Goal: Task Accomplishment & Management: Use online tool/utility

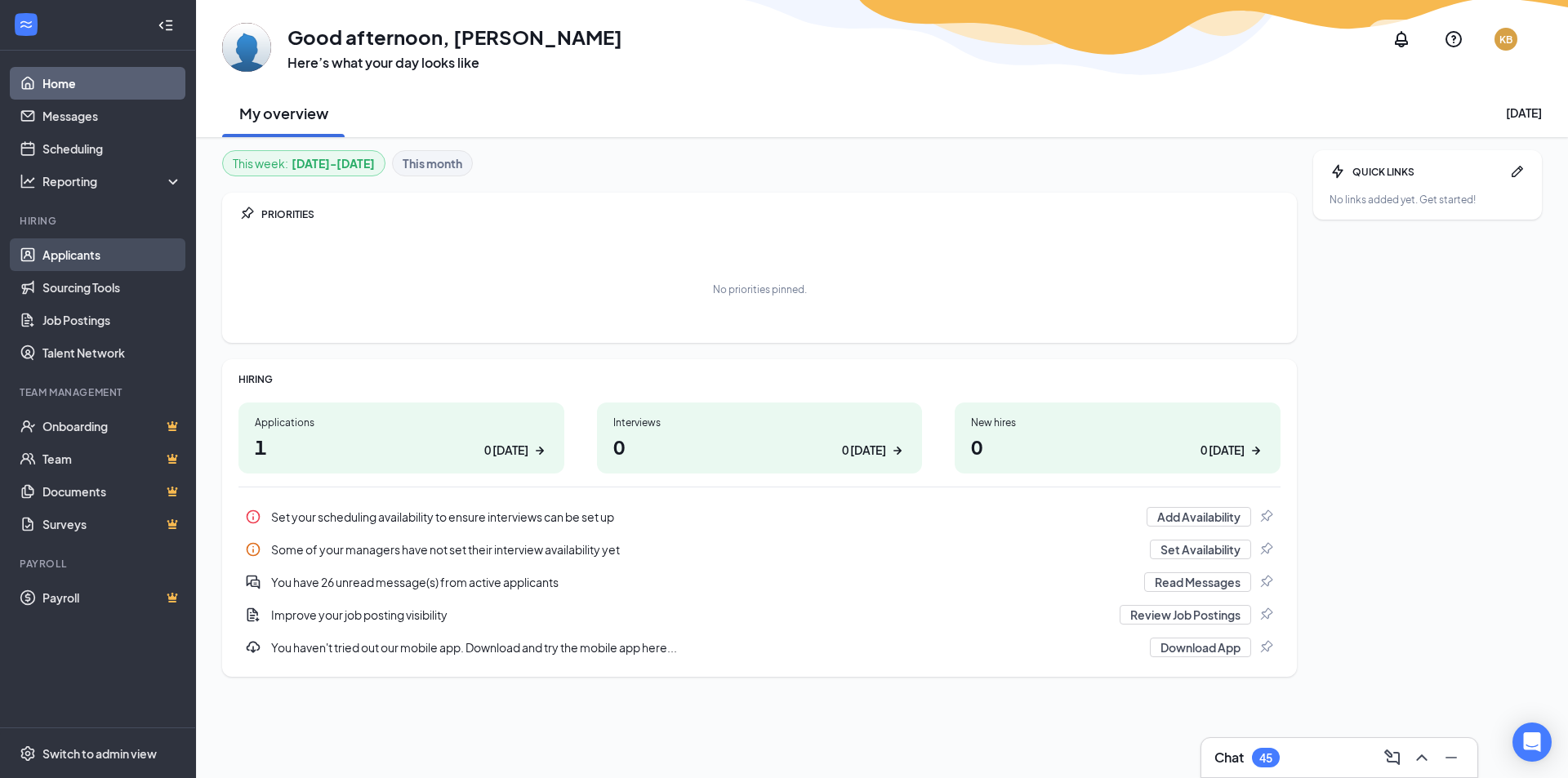
click at [75, 252] on link "Applicants" at bounding box center [112, 254] width 139 height 32
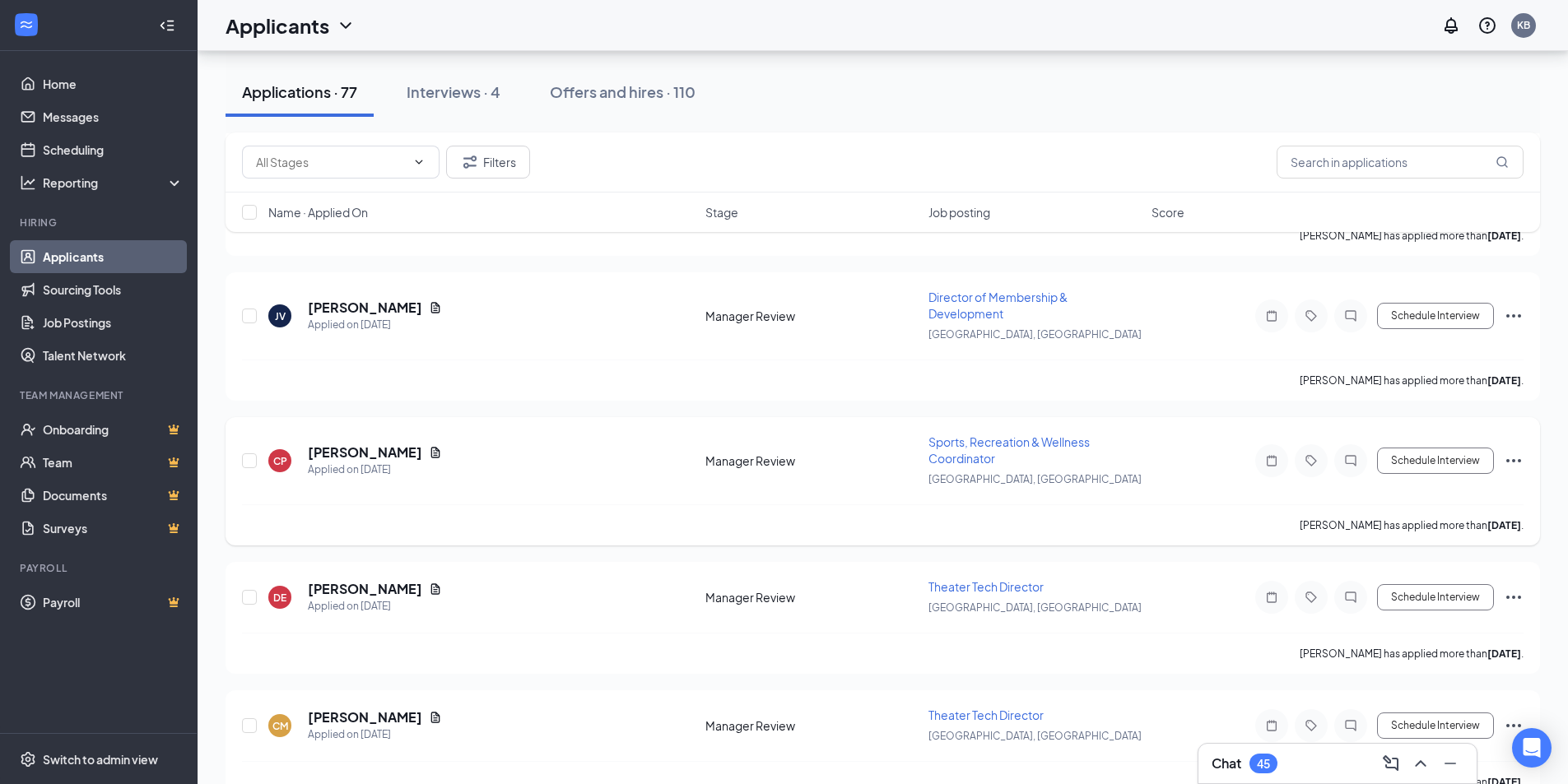
scroll to position [823, 0]
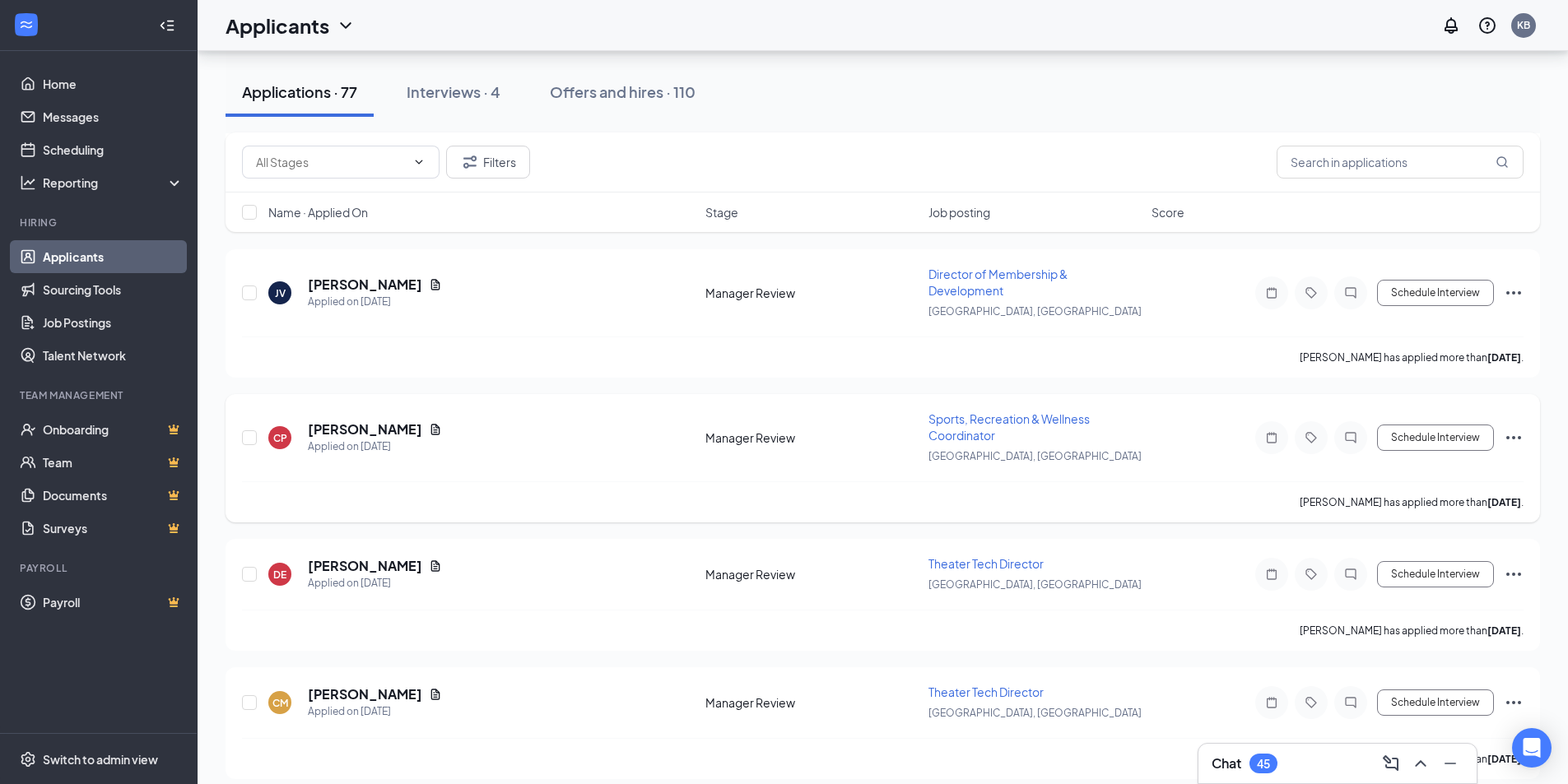
click at [969, 418] on span "Sports, Recreation & Wellness Coordinator" at bounding box center [1009, 427] width 161 height 32
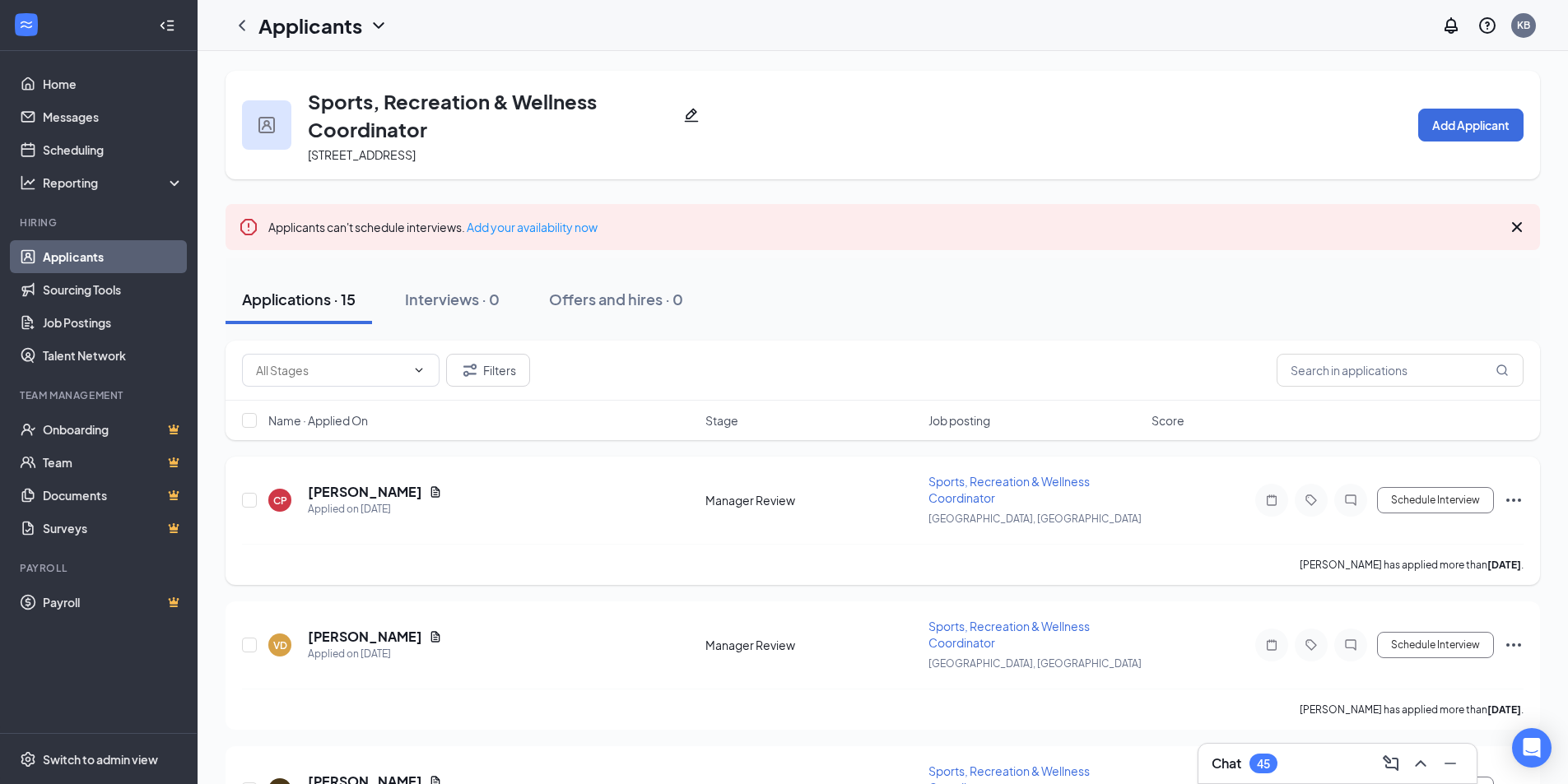
click at [442, 491] on div "[PERSON_NAME]" at bounding box center [375, 491] width 134 height 18
click at [440, 490] on icon "Document" at bounding box center [436, 492] width 9 height 11
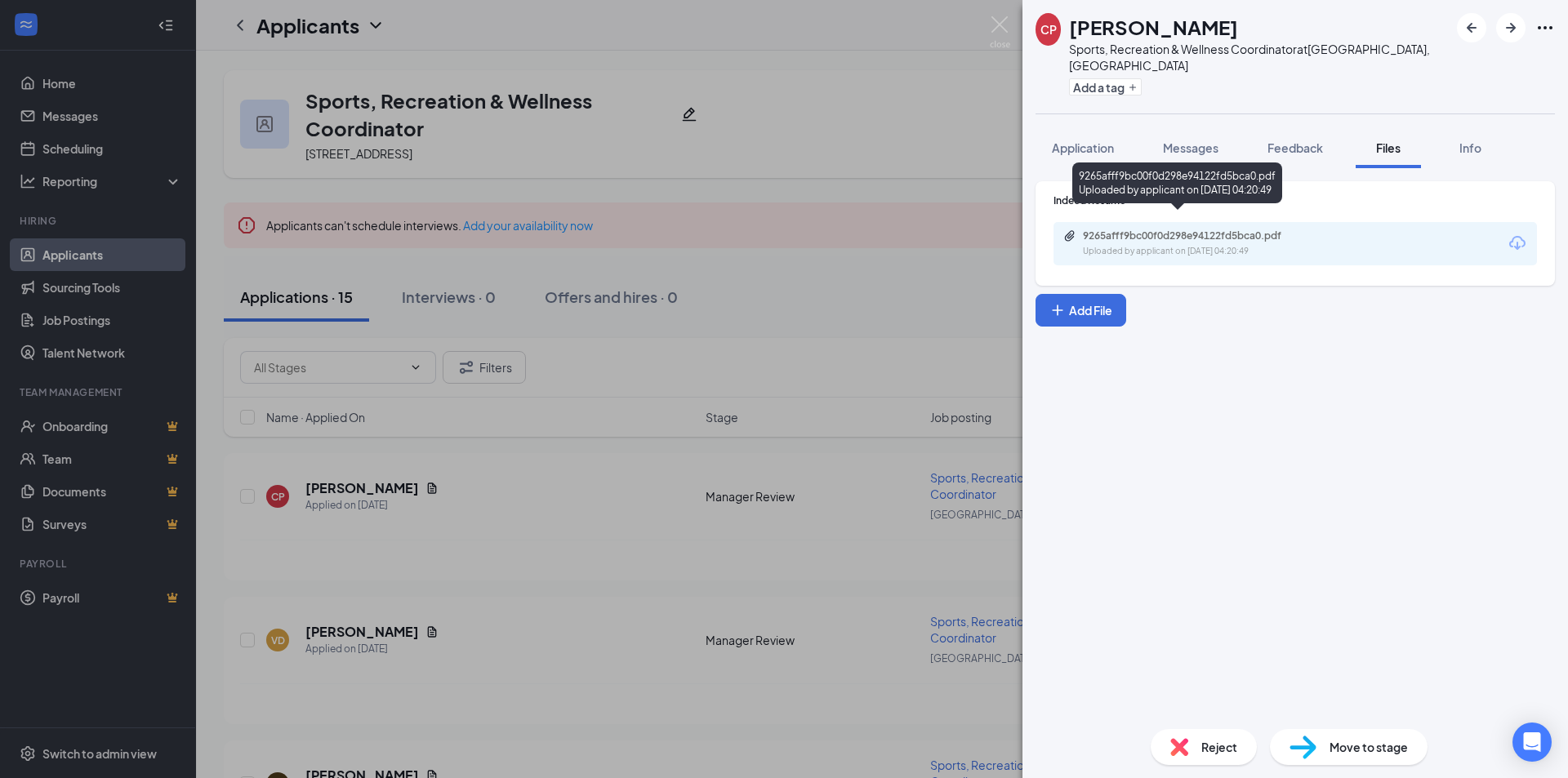
click at [1188, 230] on div "9265afff9bc00f0d298e94122fd5bca0.pdf" at bounding box center [1197, 236] width 229 height 13
click at [817, 59] on div "CP [PERSON_NAME] Sports, Recreation & Wellness Coordinator at [GEOGRAPHIC_DATA]…" at bounding box center [784, 389] width 1568 height 778
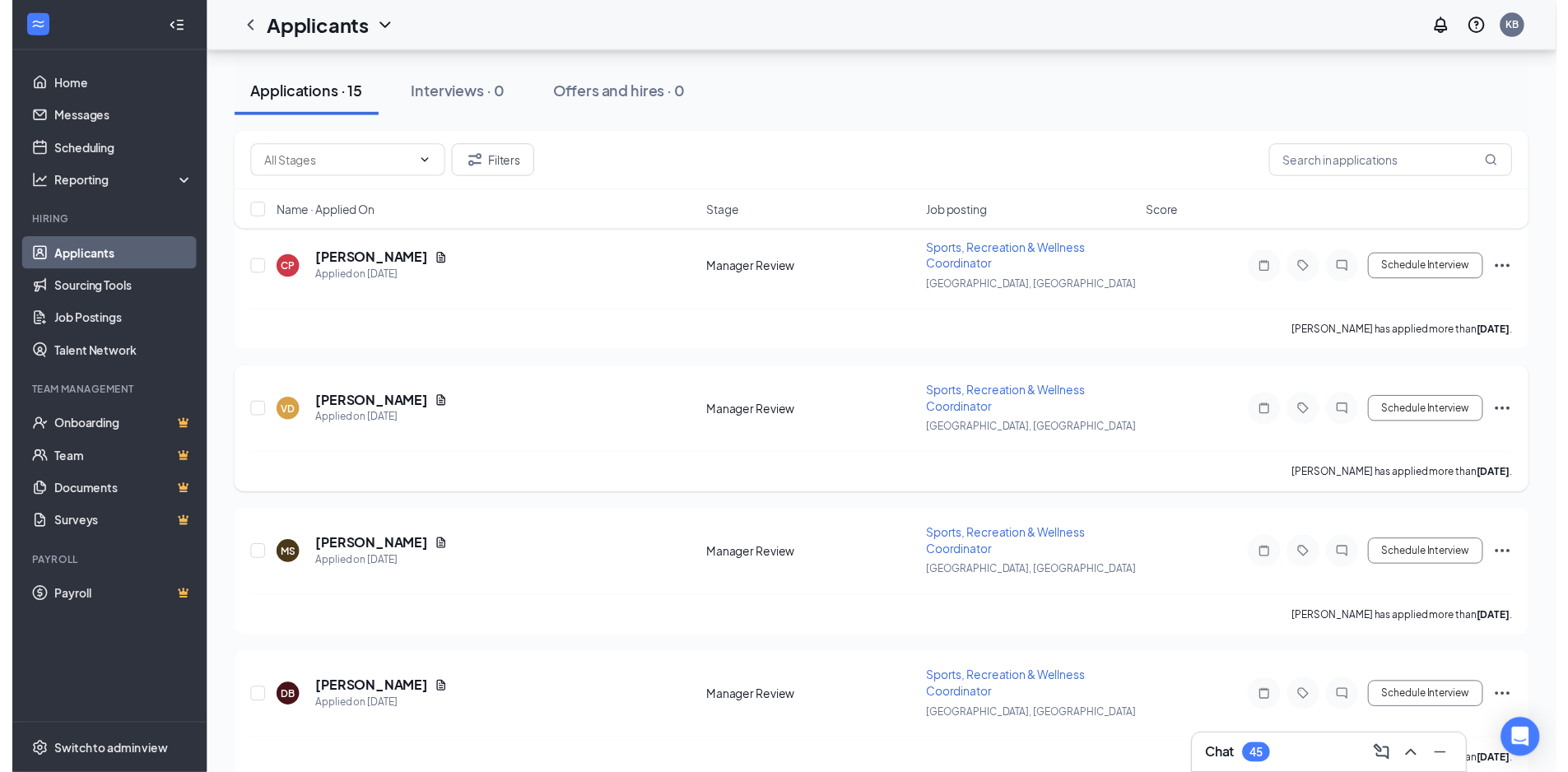
scroll to position [246, 0]
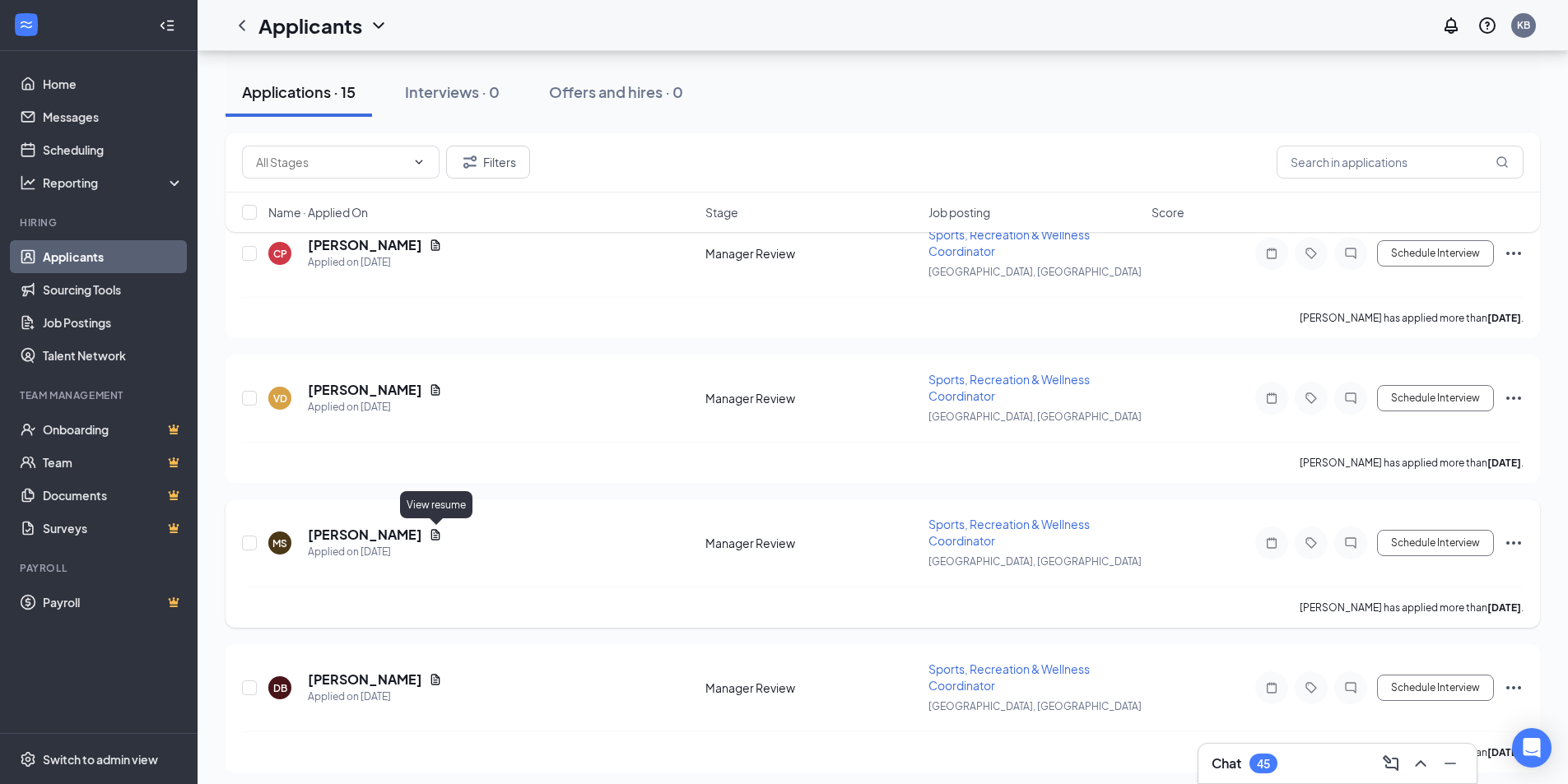
click at [435, 536] on icon "Document" at bounding box center [436, 535] width 13 height 13
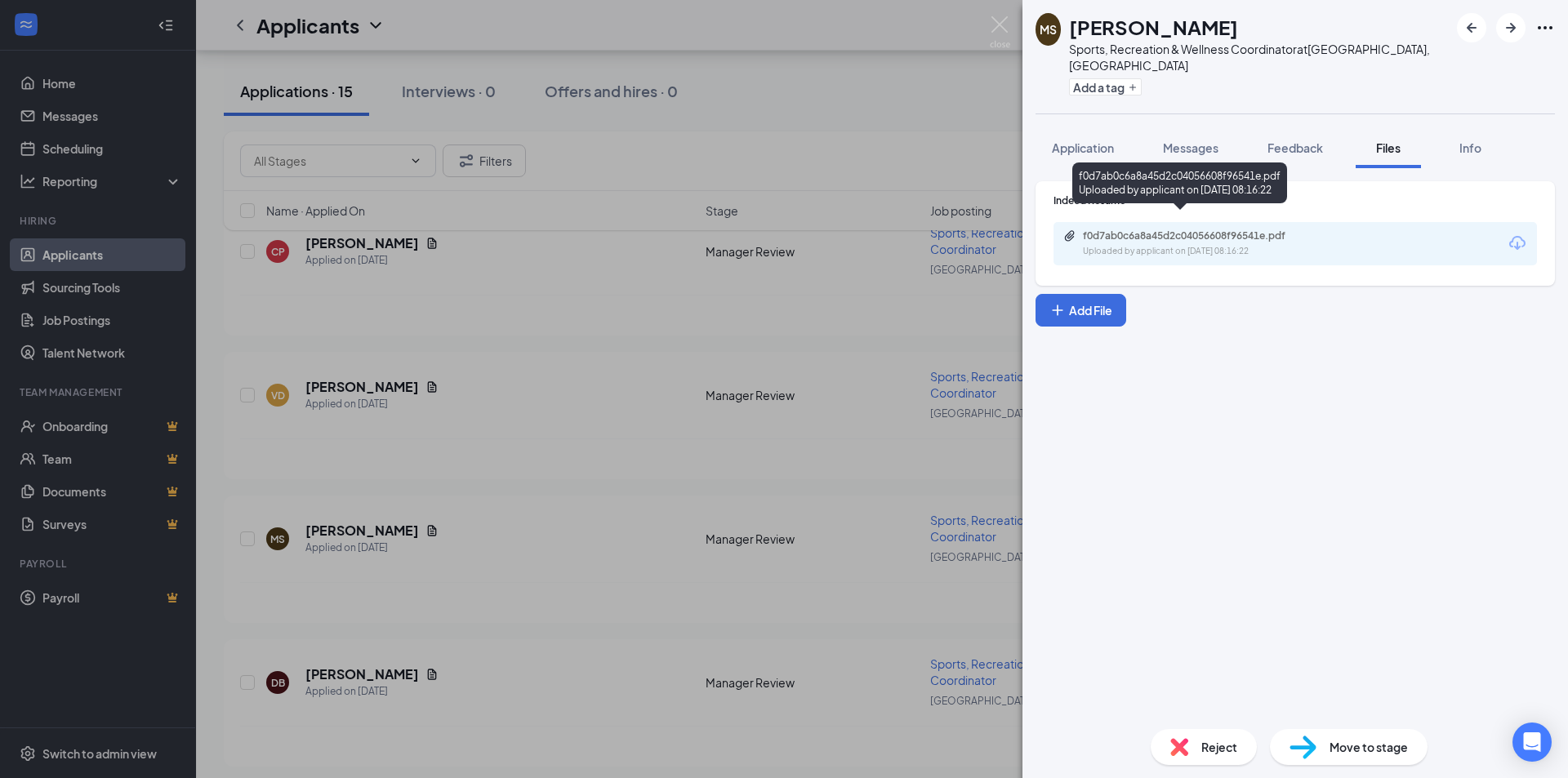
click at [1109, 230] on div "f0d7ab0c6a8a45d2c04056608f96541e.pdf" at bounding box center [1197, 236] width 229 height 13
click at [758, 11] on div "[PERSON_NAME] Sports, Recreation & Wellness Coordinator at [GEOGRAPHIC_DATA], […" at bounding box center [784, 389] width 1568 height 778
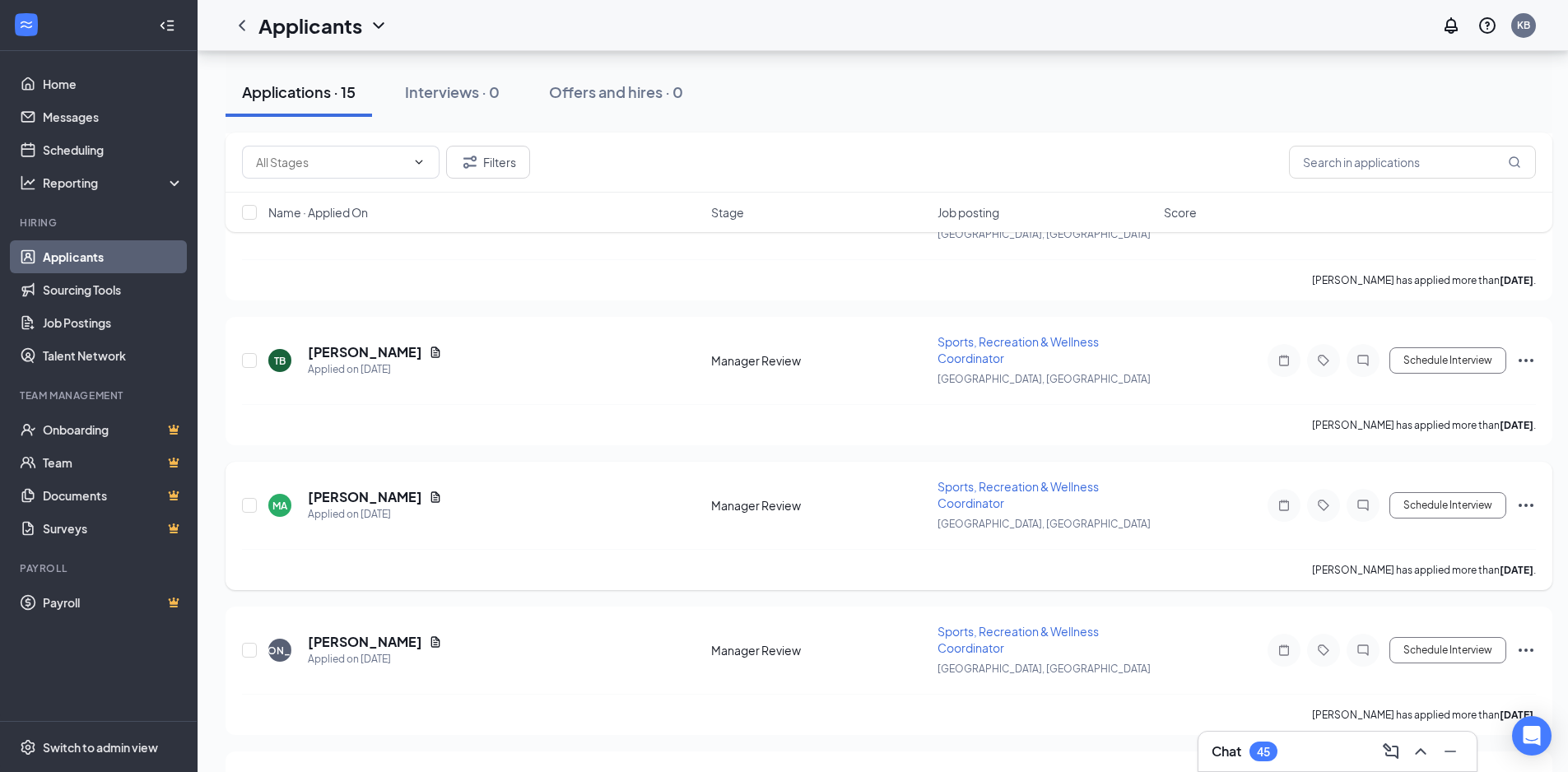
scroll to position [740, 0]
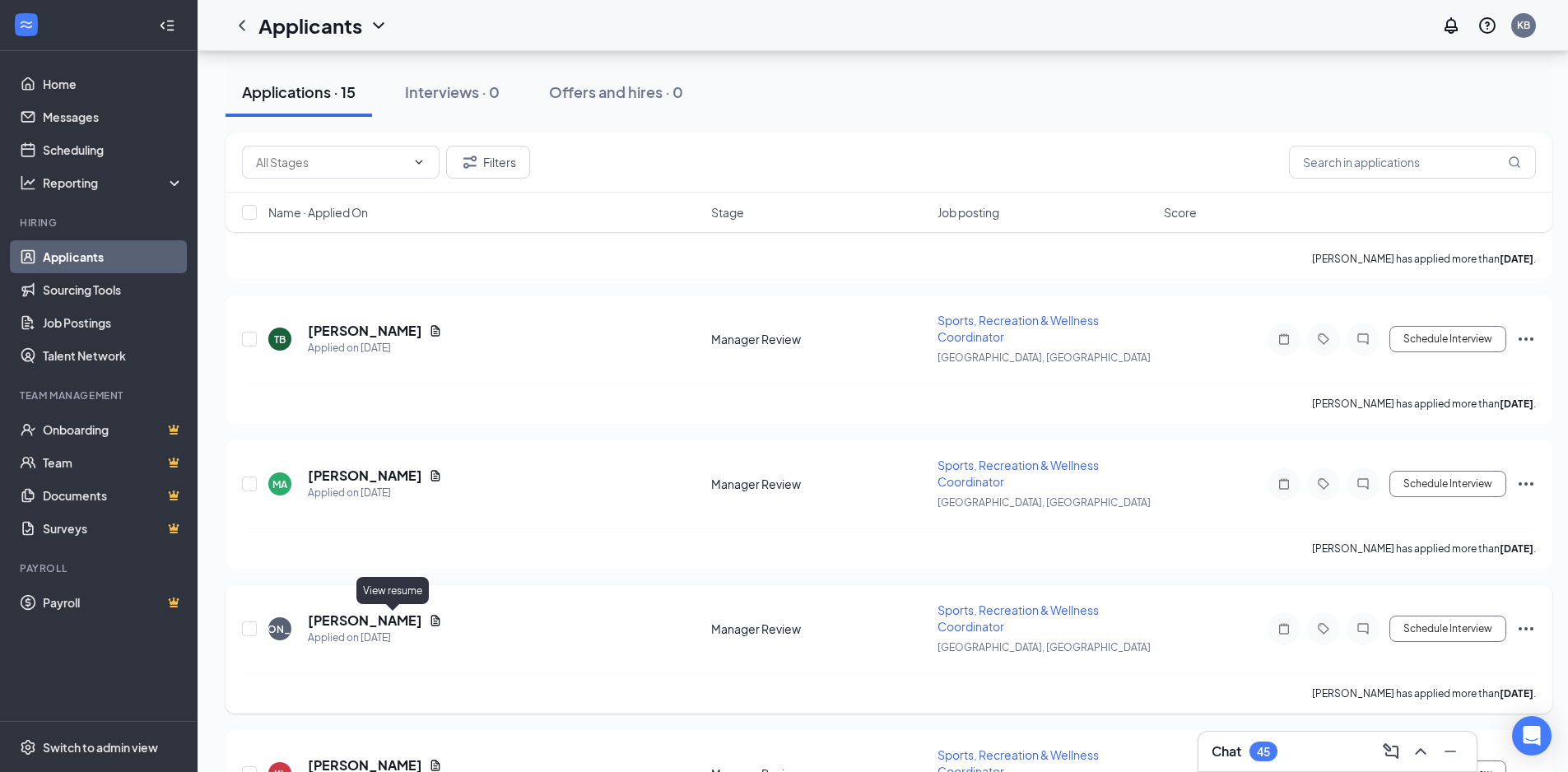
click at [429, 618] on icon "Document" at bounding box center [436, 620] width 13 height 13
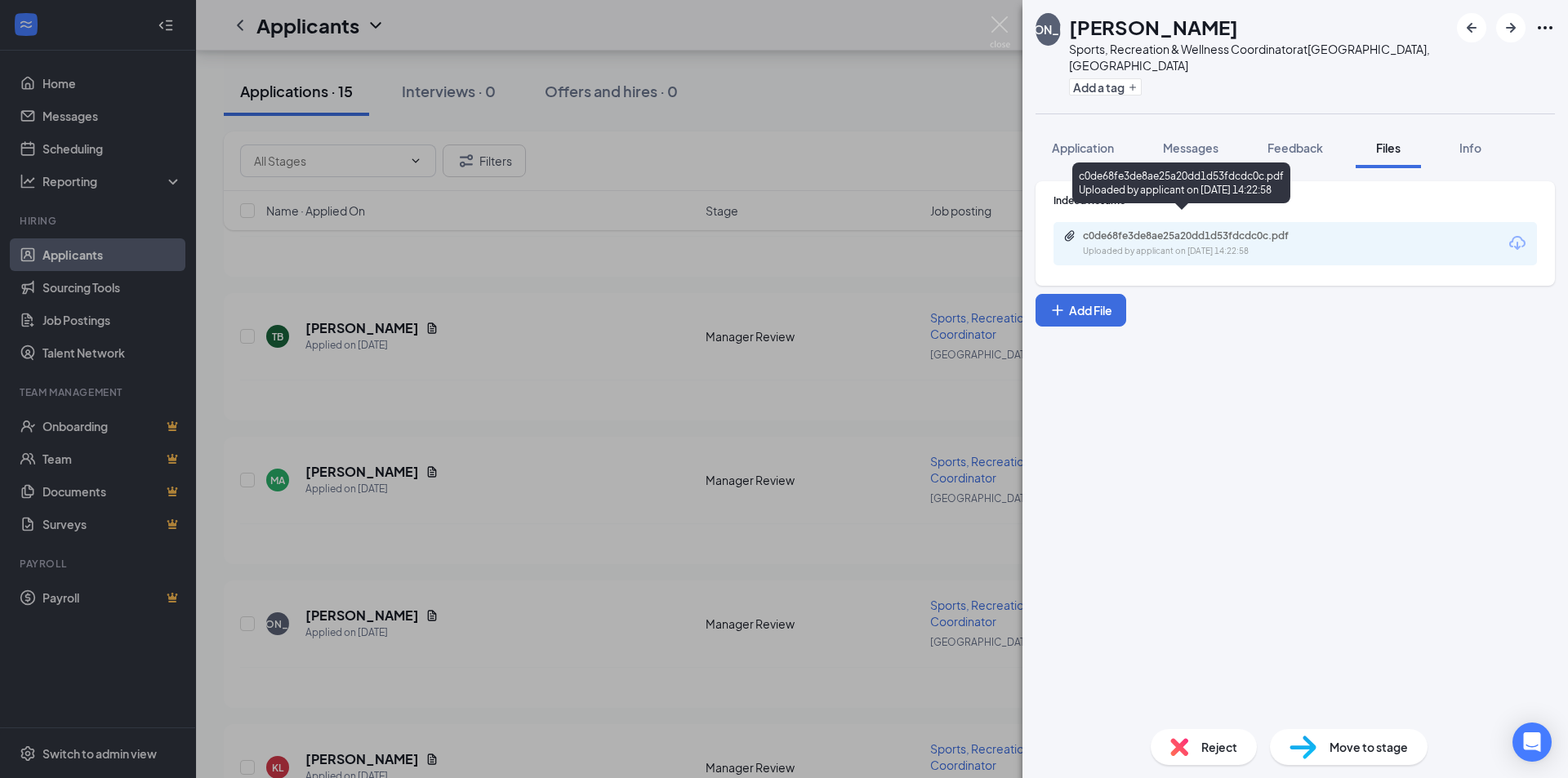
click at [1127, 230] on div "c0de68fe3de8ae25a20dd1d53fdcdc0c.pdf" at bounding box center [1197, 236] width 229 height 13
click at [903, 52] on div "[PERSON_NAME] [PERSON_NAME] Sports, Recreation & Wellness Coordinator at [GEOGR…" at bounding box center [784, 389] width 1568 height 778
